Goal: Transaction & Acquisition: Book appointment/travel/reservation

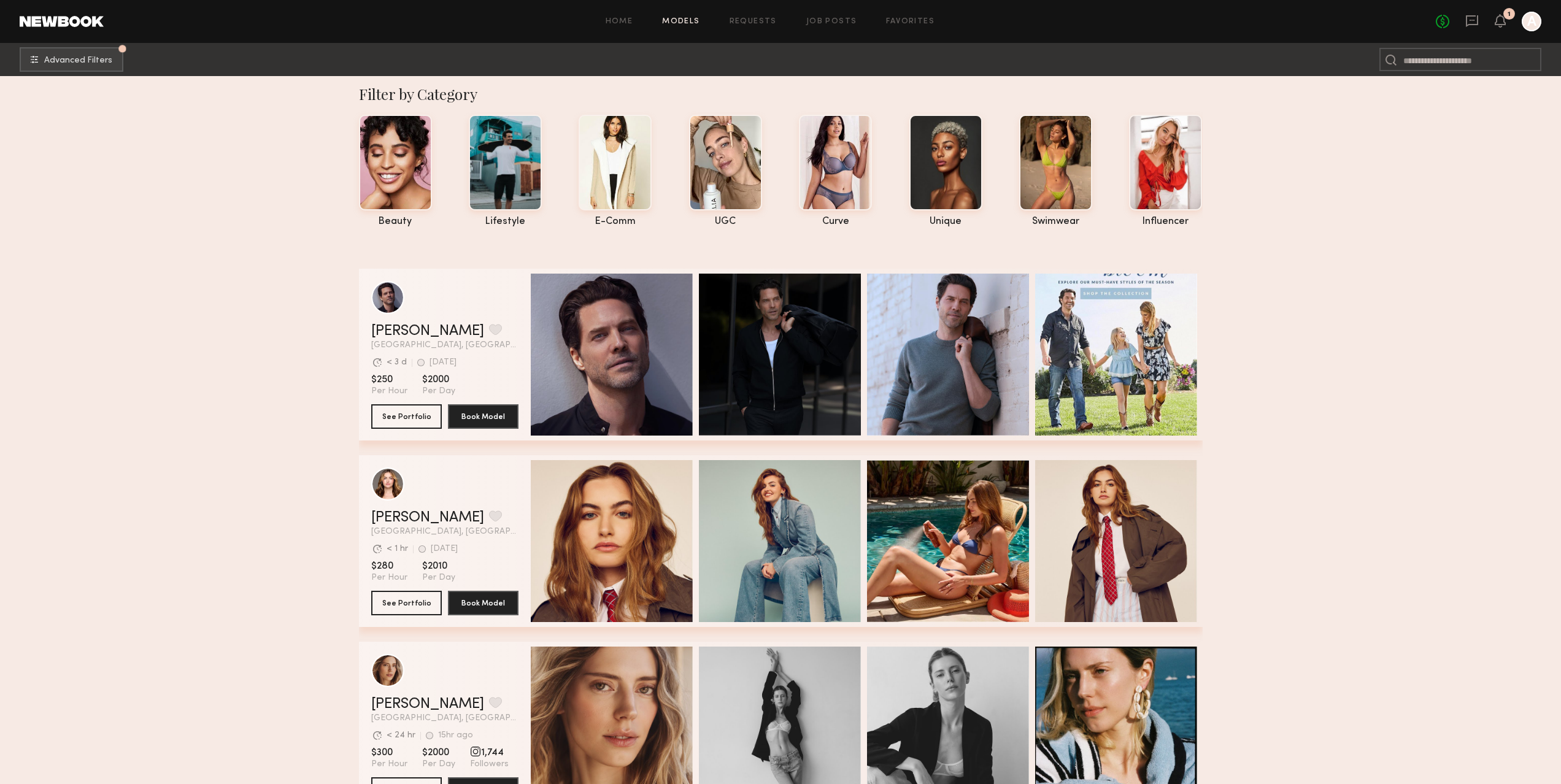
scroll to position [6, 0]
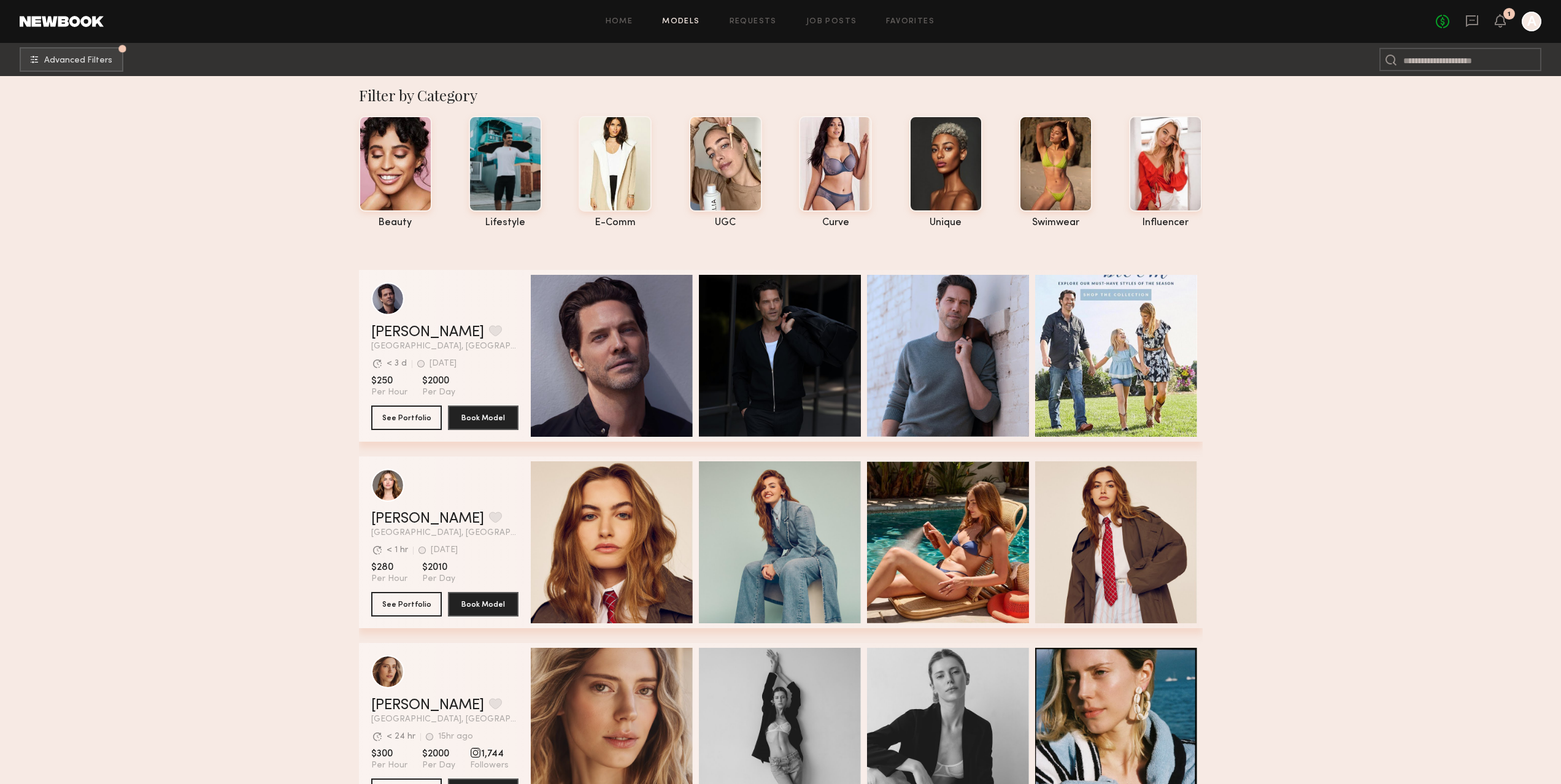
click at [1534, 27] on div at bounding box center [1531, 22] width 20 height 20
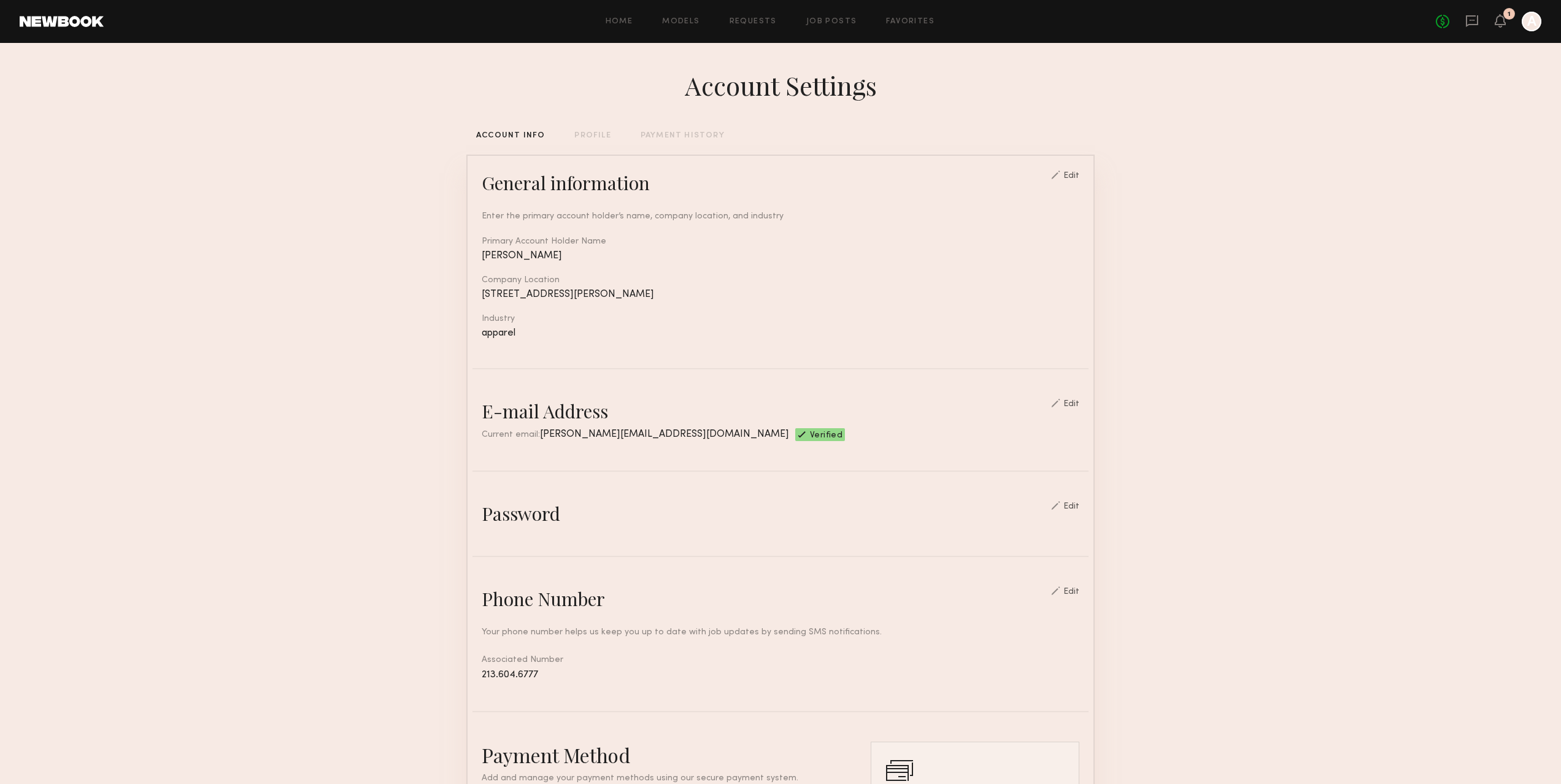
click at [364, 310] on section "Account Settings ACCOUNT INFO PROFILE PAYMENT HISTORY General information Edit …" at bounding box center [780, 596] width 1561 height 1106
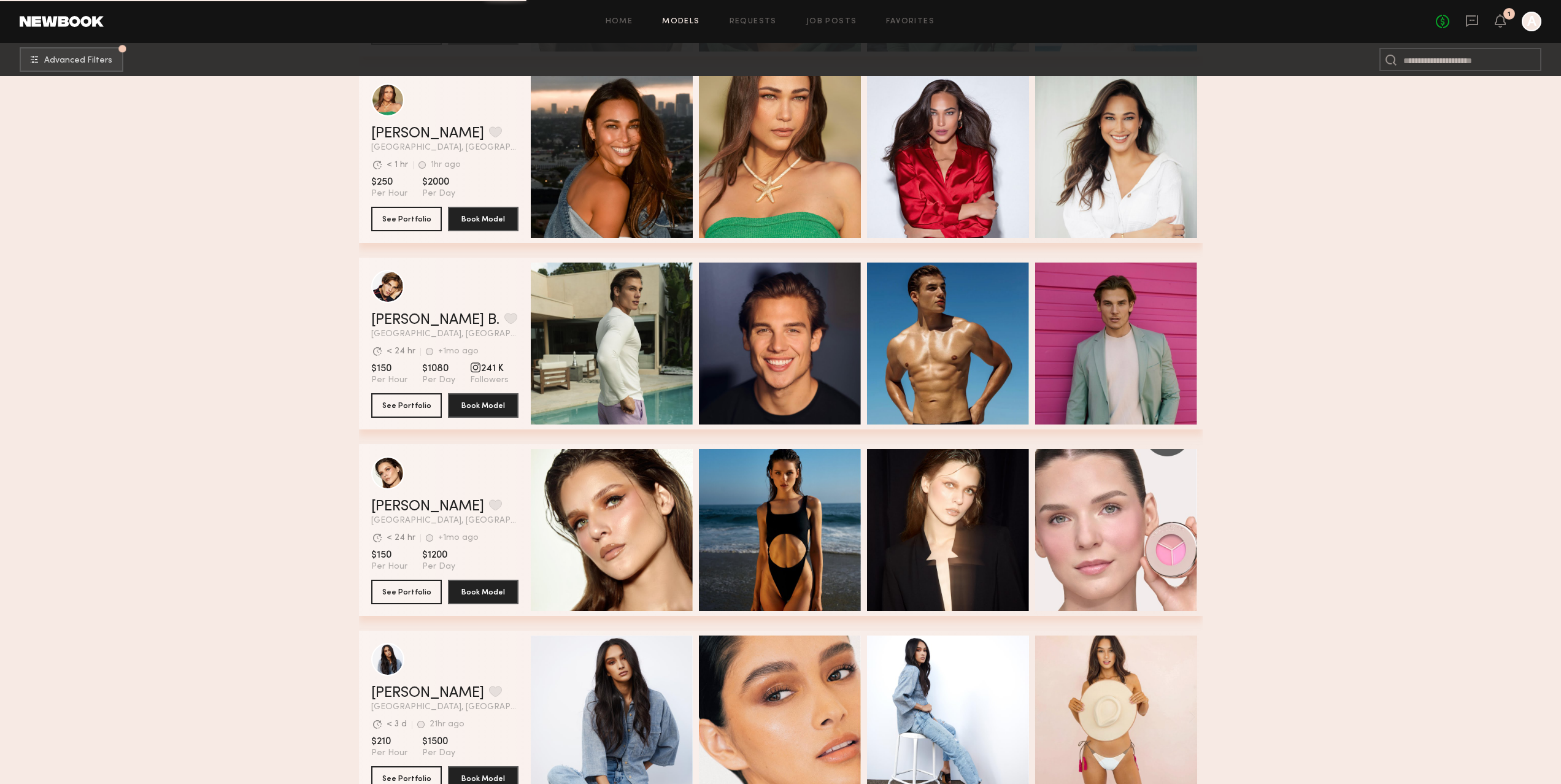
scroll to position [1761, 0]
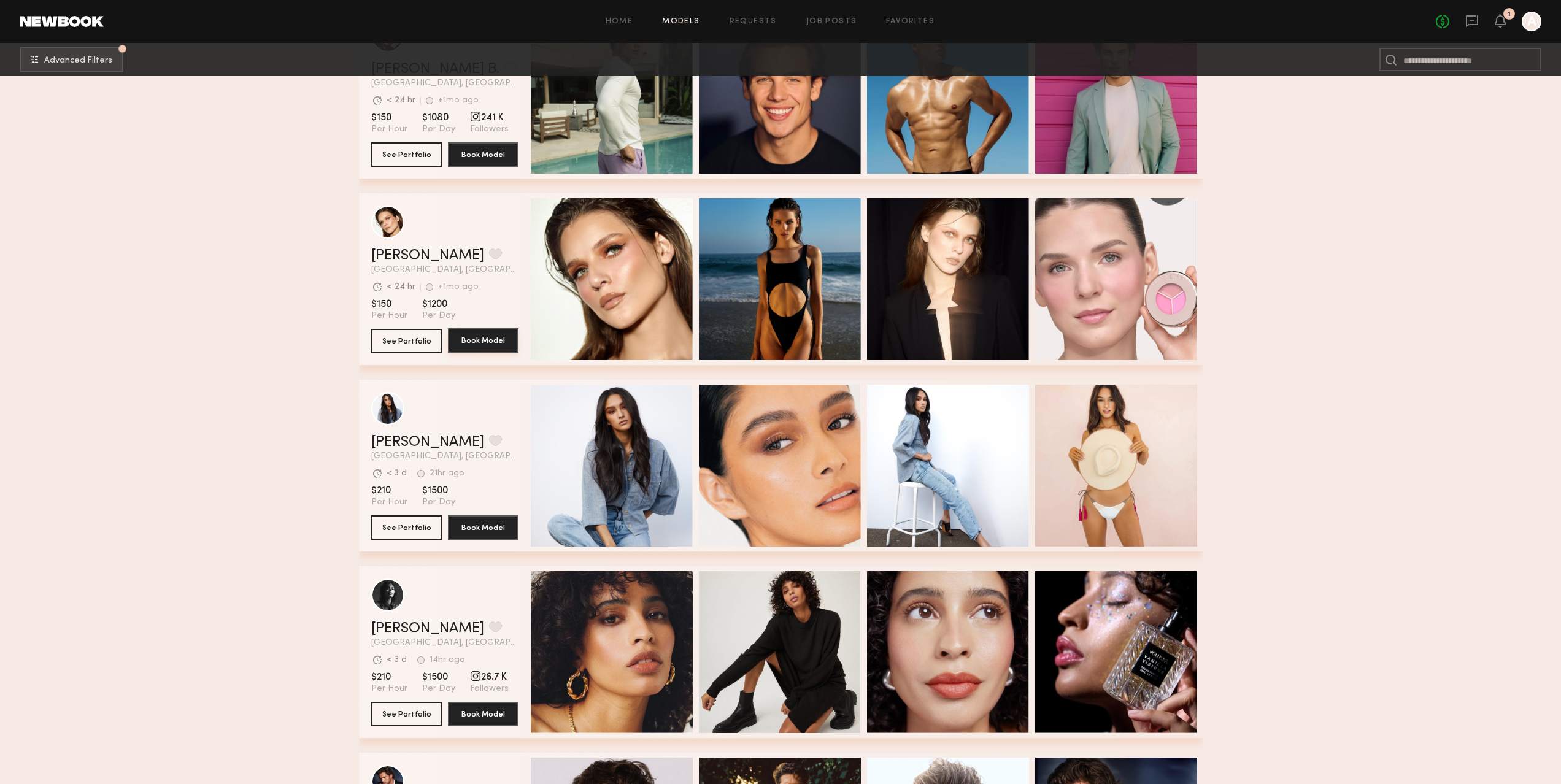
click at [480, 345] on button "Book Model" at bounding box center [483, 340] width 70 height 25
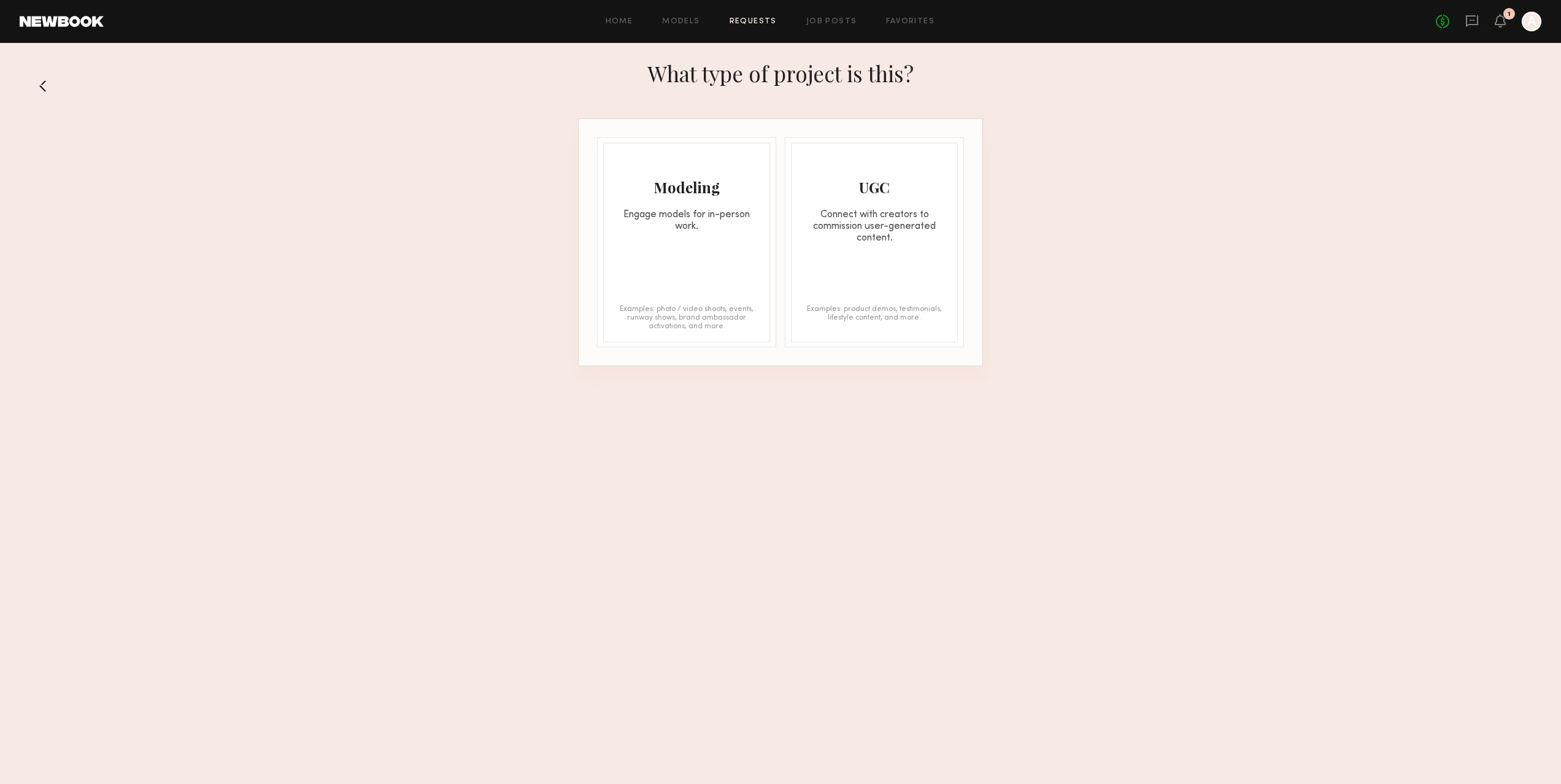
click at [703, 255] on div "Modeling Engage models for in-person work. Examples: photo / video shoots, even…" at bounding box center [687, 243] width 167 height 200
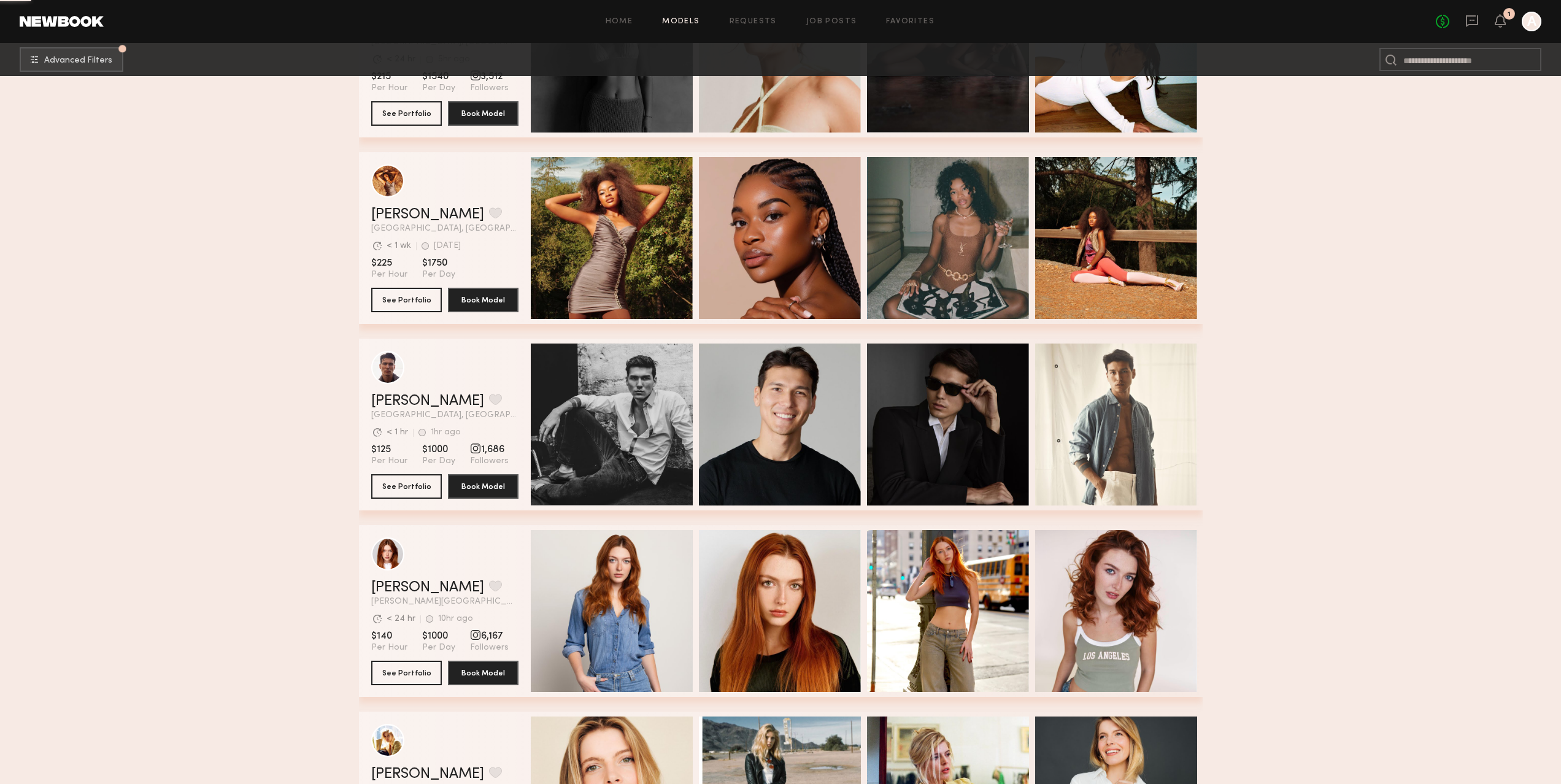
scroll to position [1761, 0]
